Goal: Information Seeking & Learning: Learn about a topic

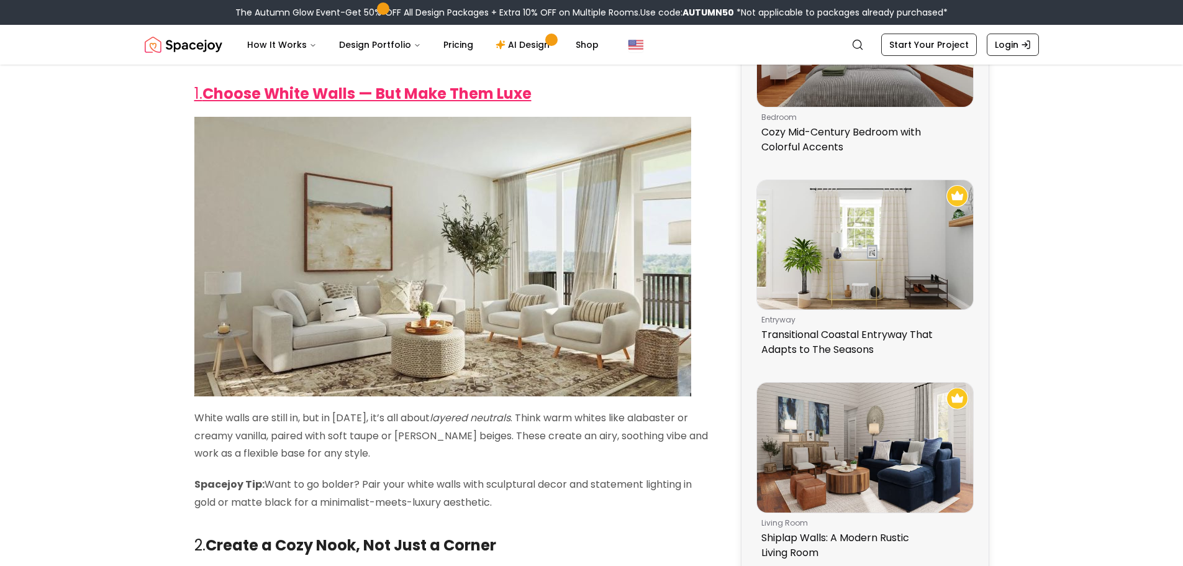
scroll to position [373, 0]
click at [542, 243] on img at bounding box center [442, 256] width 497 height 280
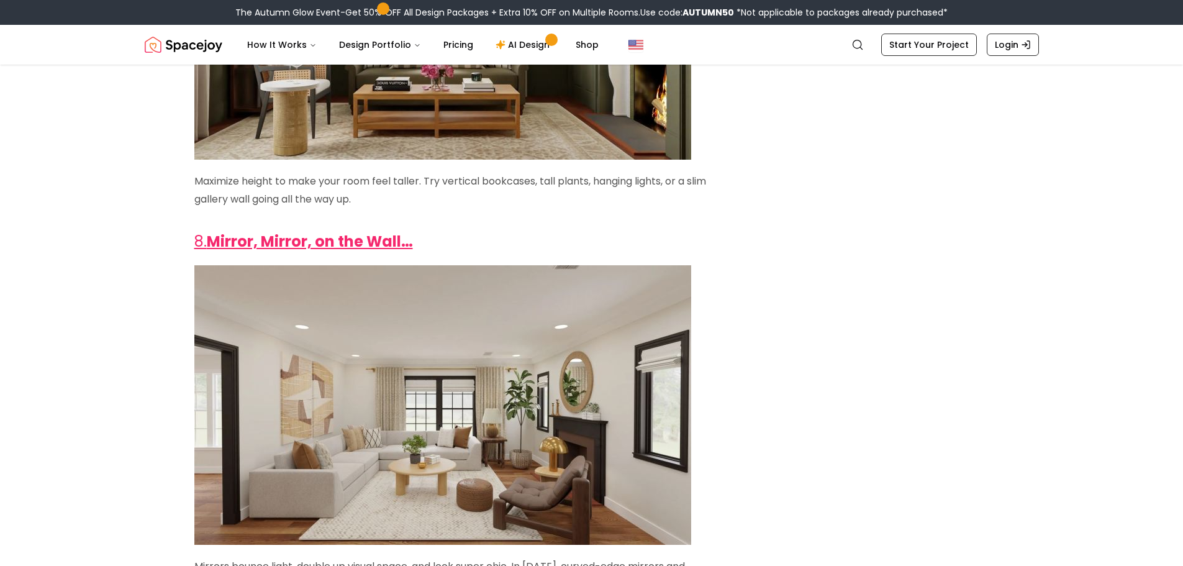
scroll to position [2920, 0]
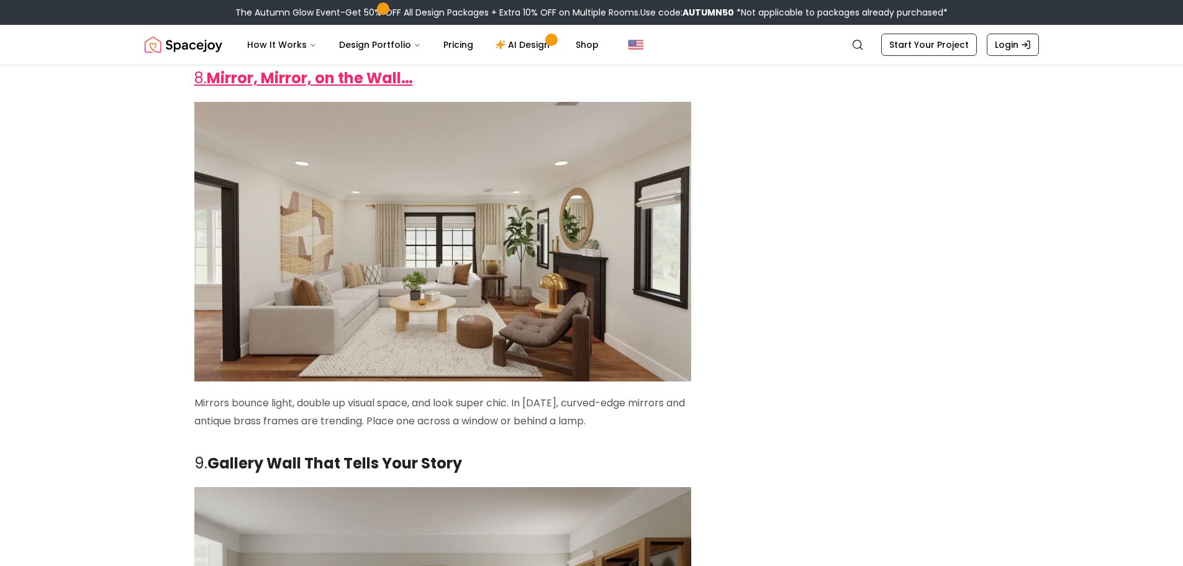
click at [463, 289] on img at bounding box center [442, 242] width 497 height 280
click at [397, 276] on img at bounding box center [442, 242] width 497 height 280
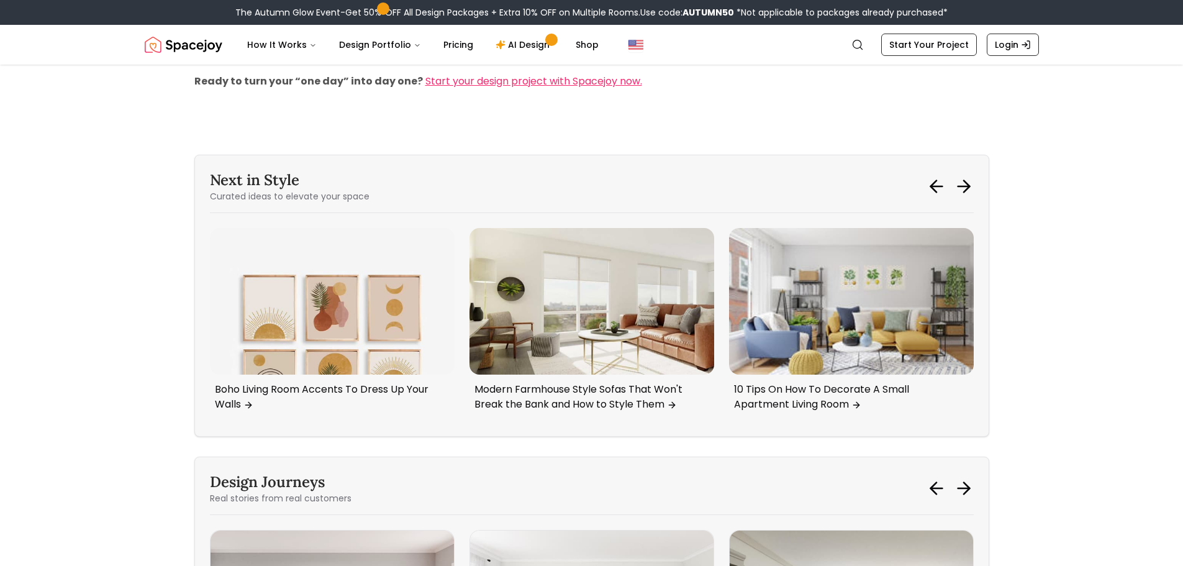
scroll to position [4783, 0]
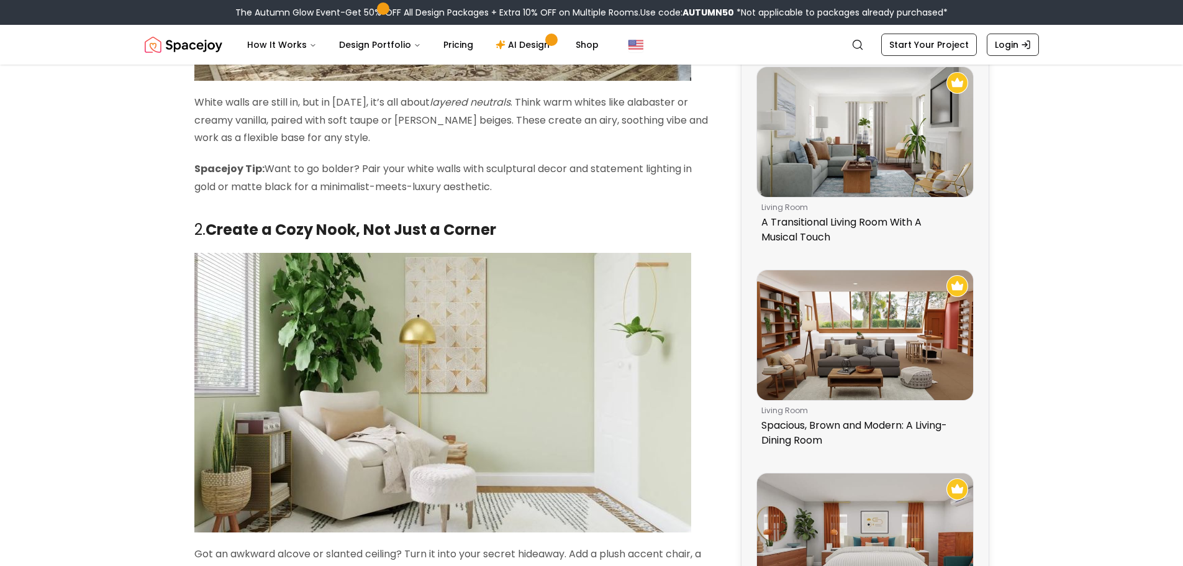
scroll to position [683, 0]
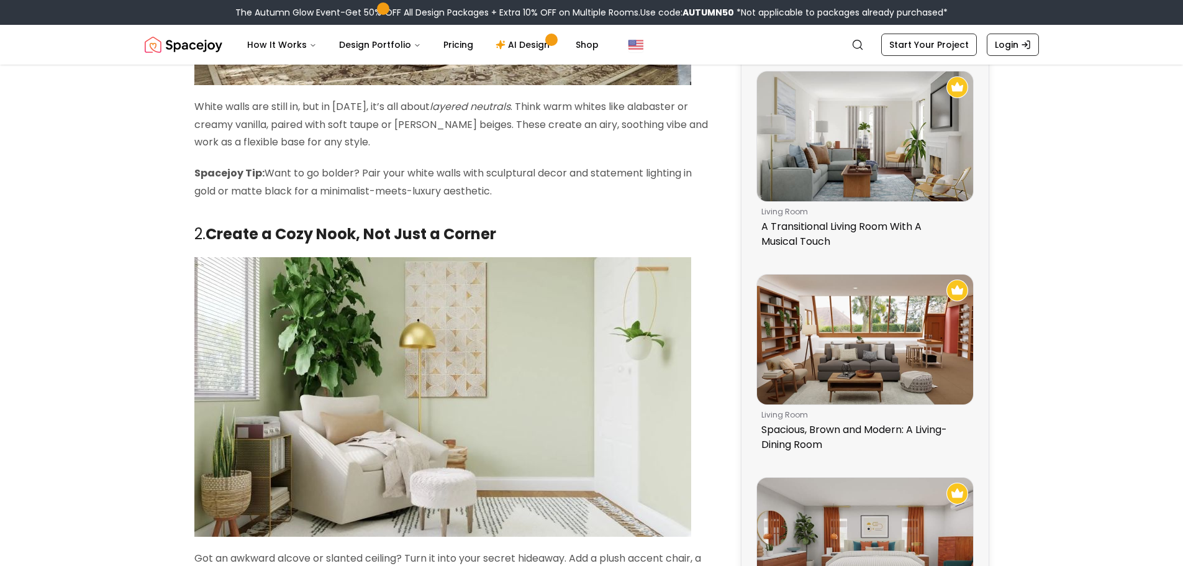
click at [449, 335] on img at bounding box center [442, 397] width 497 height 280
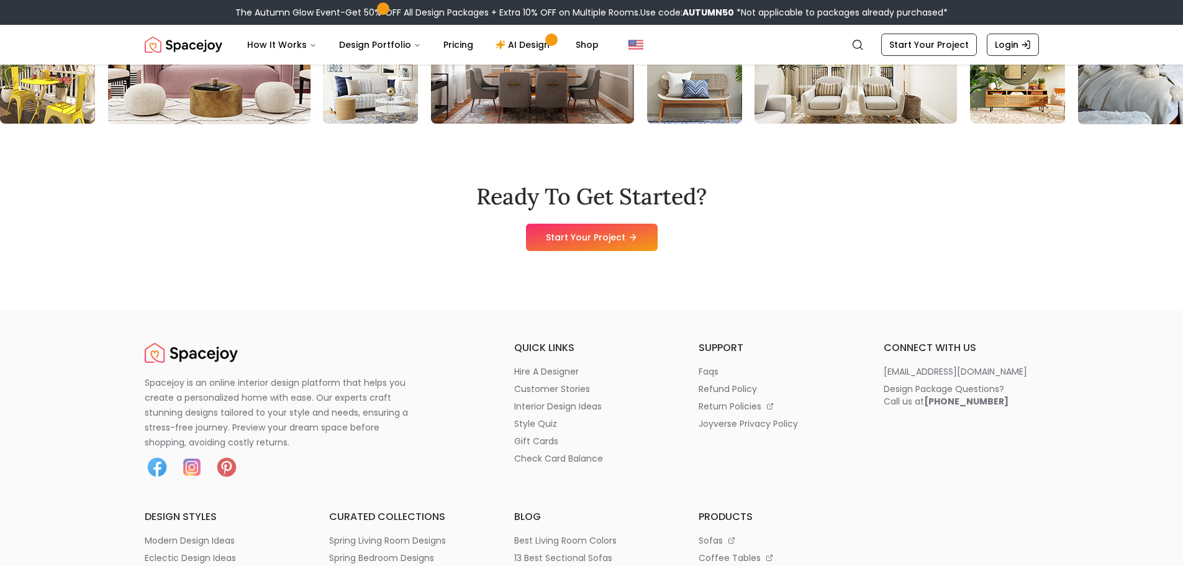
scroll to position [7206, 0]
